Goal: Obtain resource: Obtain resource

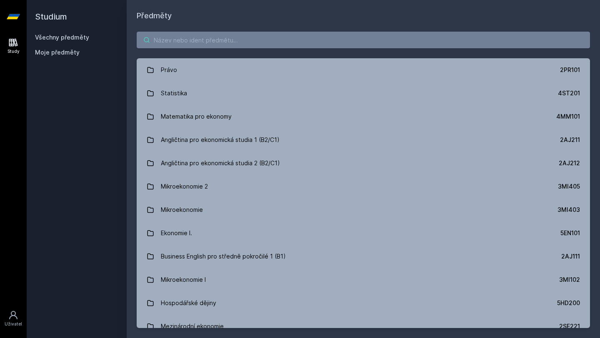
click at [258, 35] on input "search" at bounding box center [363, 40] width 453 height 17
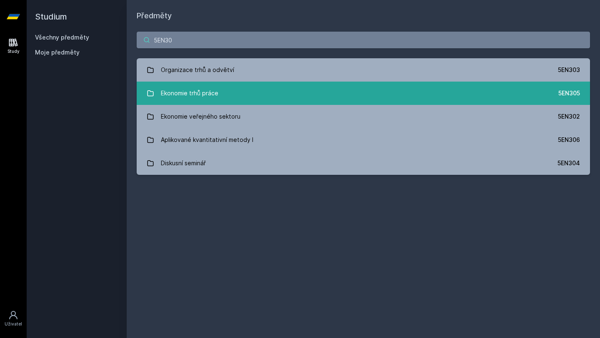
type input "5EN30"
click at [264, 96] on link "Ekonomie trhů práce 5EN305" at bounding box center [363, 93] width 453 height 23
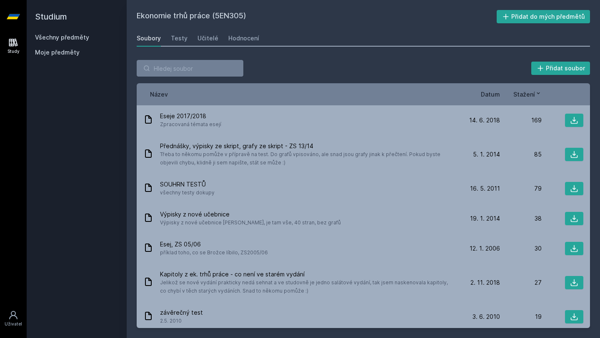
click at [524, 91] on span "Stažení" at bounding box center [525, 94] width 22 height 9
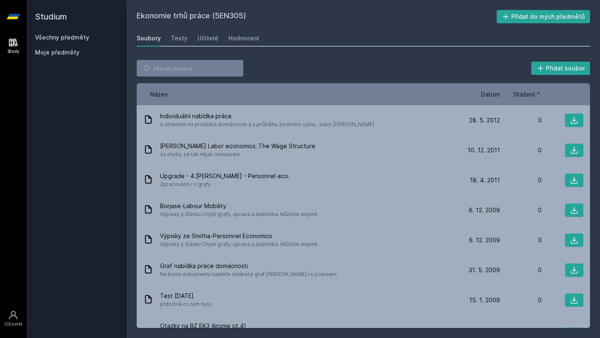
click at [524, 91] on span "Stažení" at bounding box center [525, 94] width 22 height 9
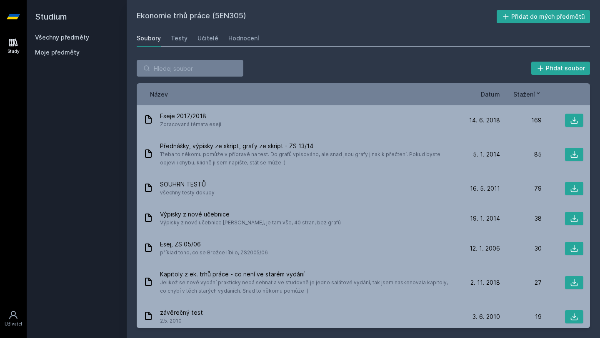
click at [484, 93] on span "Datum" at bounding box center [490, 94] width 19 height 9
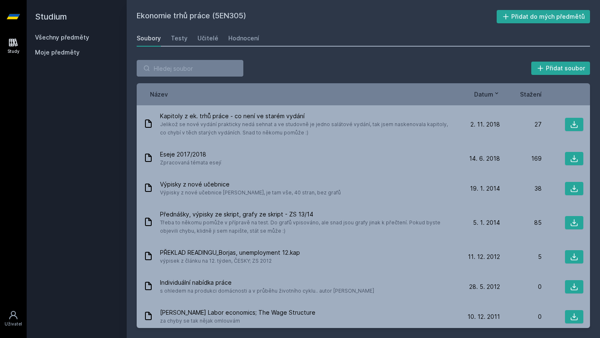
click at [497, 91] on icon at bounding box center [497, 93] width 7 height 7
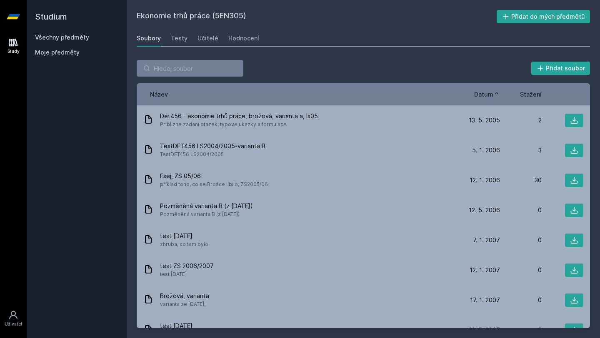
click at [530, 95] on span "Stažení" at bounding box center [531, 94] width 22 height 9
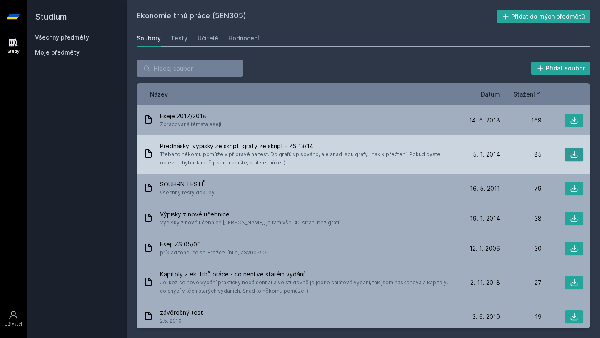
click at [568, 155] on button at bounding box center [574, 154] width 18 height 13
